Goal: Navigation & Orientation: Find specific page/section

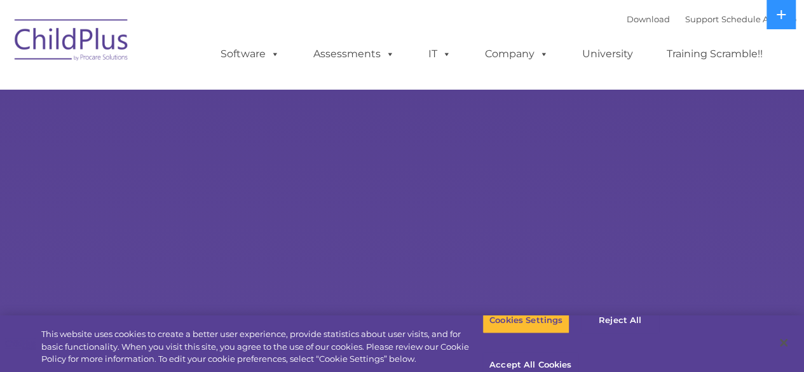
select select "MEDIUM"
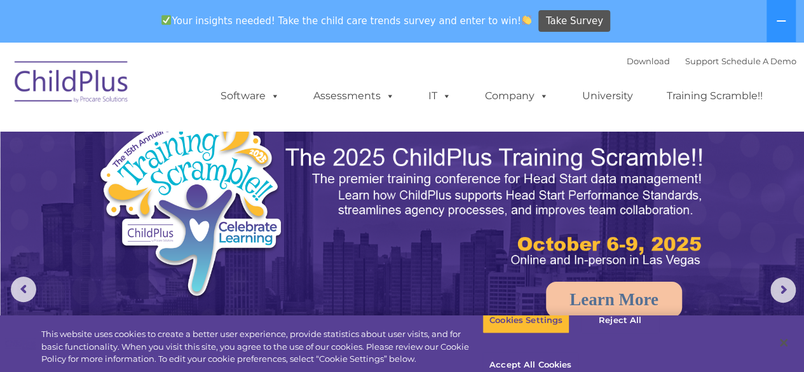
click at [72, 84] on img at bounding box center [71, 84] width 127 height 64
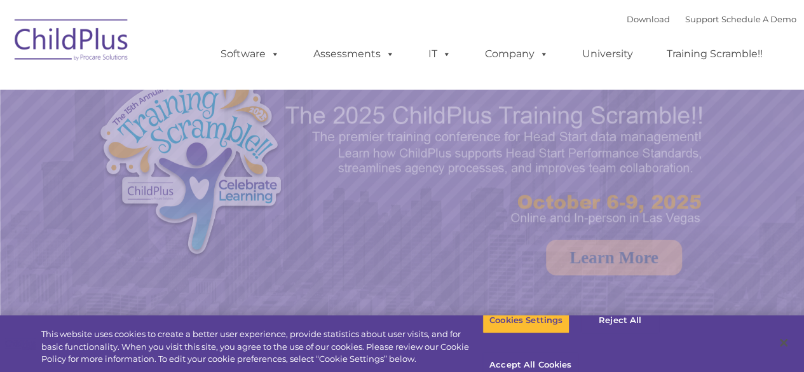
select select "MEDIUM"
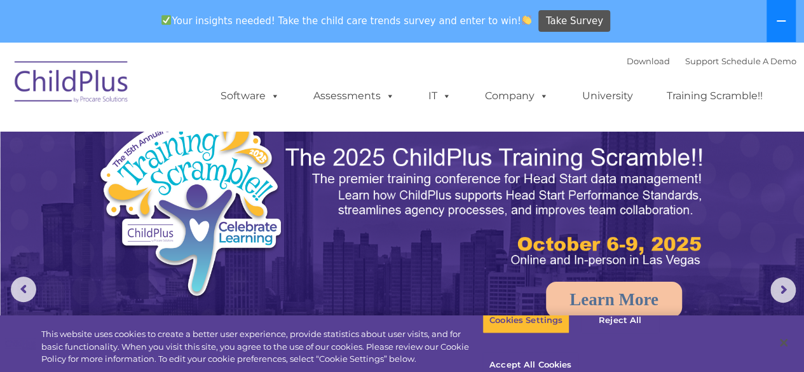
click at [777, 19] on icon at bounding box center [781, 21] width 10 height 10
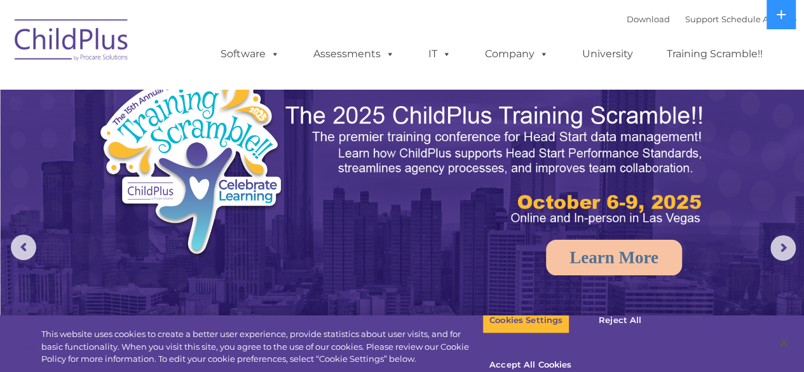
click at [767, 40] on ul "Software ChildPlus: The original and most widely-used Head Start data managemen…" at bounding box center [495, 54] width 601 height 51
click at [280, 17] on div "Download Support | Schedule A Demo  MENU MENU Software ChildPlus: The original…" at bounding box center [495, 45] width 601 height 70
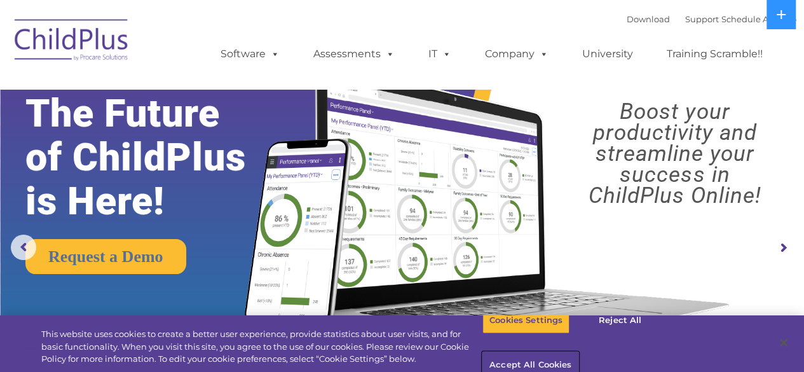
click at [579, 352] on button "Accept All Cookies" at bounding box center [531, 365] width 96 height 27
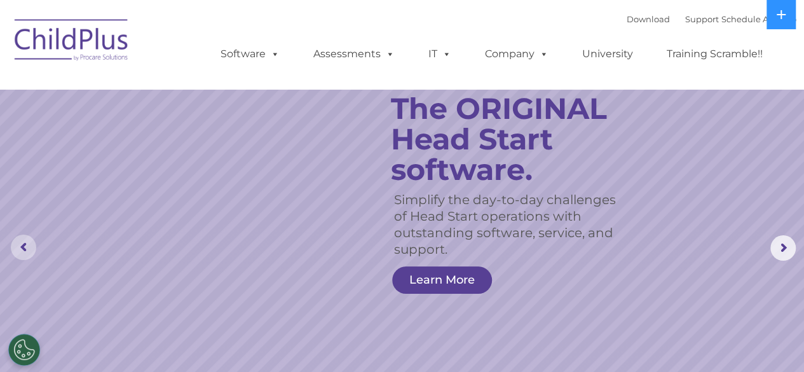
click at [22, 249] on rs-arrow at bounding box center [23, 247] width 25 height 25
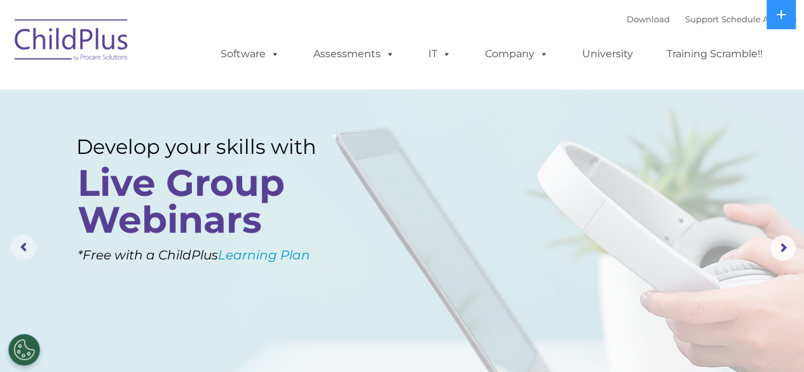
click at [22, 249] on rs-arrow at bounding box center [23, 247] width 25 height 25
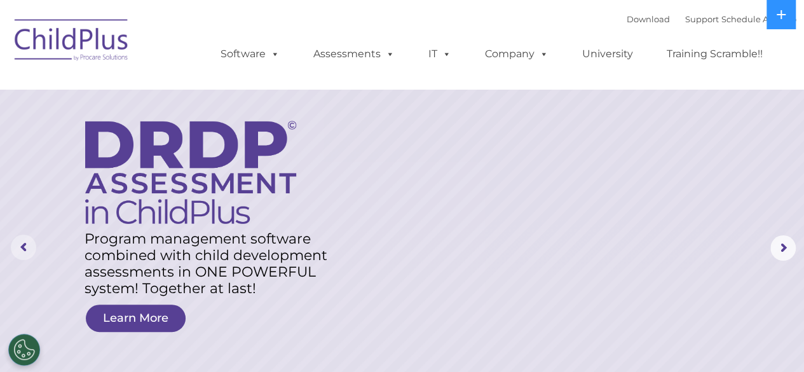
click at [23, 246] on rs-arrow at bounding box center [23, 247] width 25 height 25
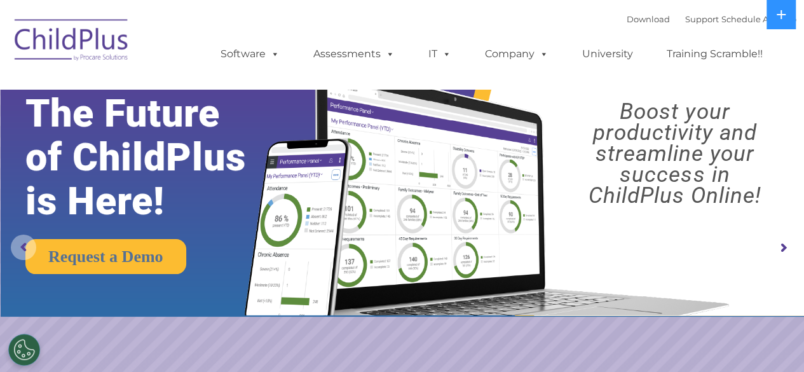
click at [23, 245] on rs-arrow at bounding box center [23, 247] width 25 height 25
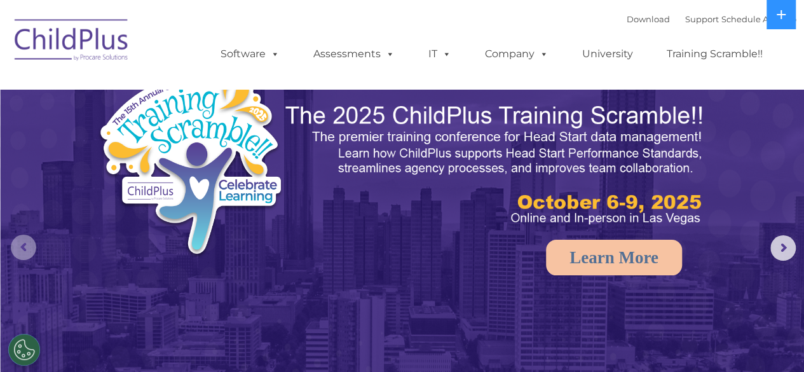
click at [23, 245] on rs-arrow at bounding box center [23, 247] width 25 height 25
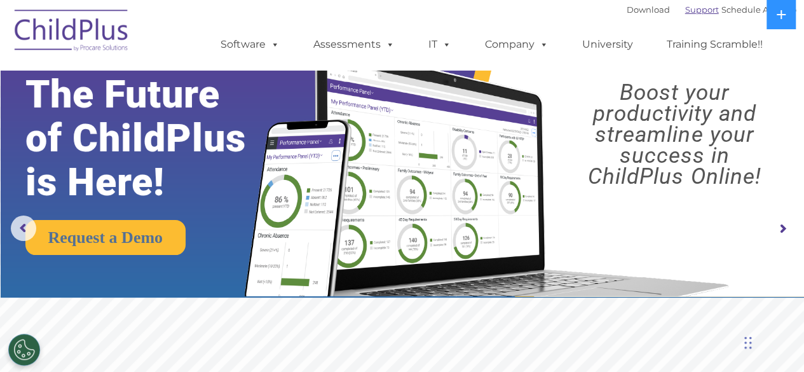
click at [685, 10] on link "Support" at bounding box center [702, 9] width 34 height 10
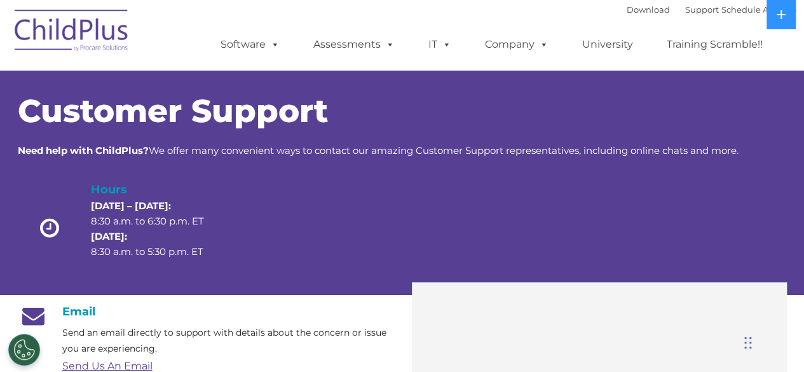
click at [99, 29] on img at bounding box center [71, 33] width 127 height 64
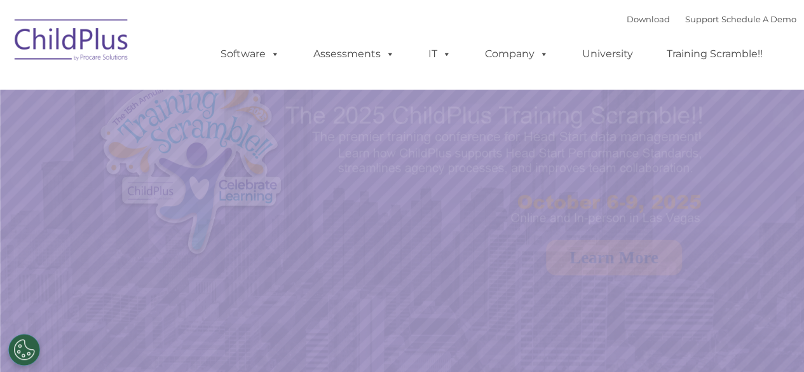
select select "MEDIUM"
